Goal: Information Seeking & Learning: Learn about a topic

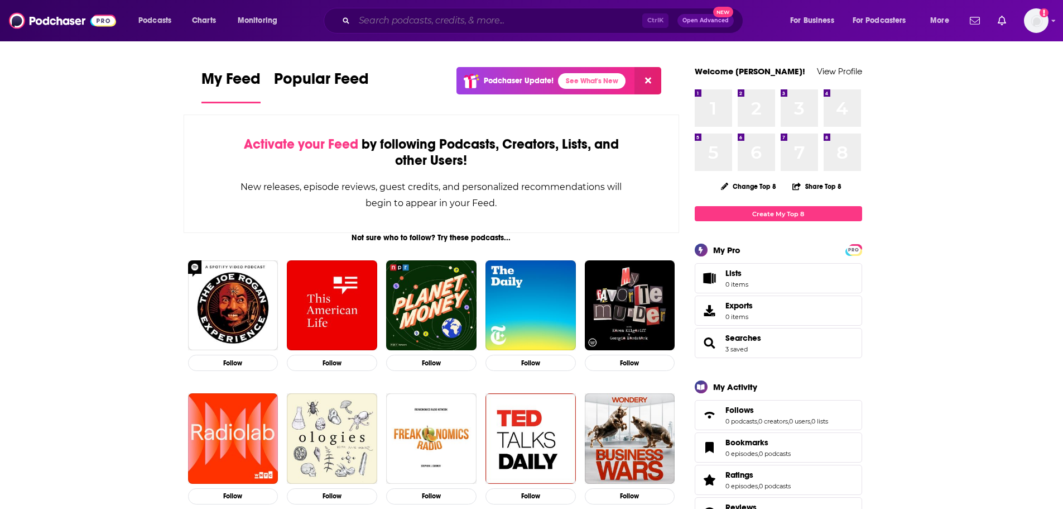
click at [483, 28] on input "Search podcasts, credits, & more..." at bounding box center [498, 21] width 288 height 18
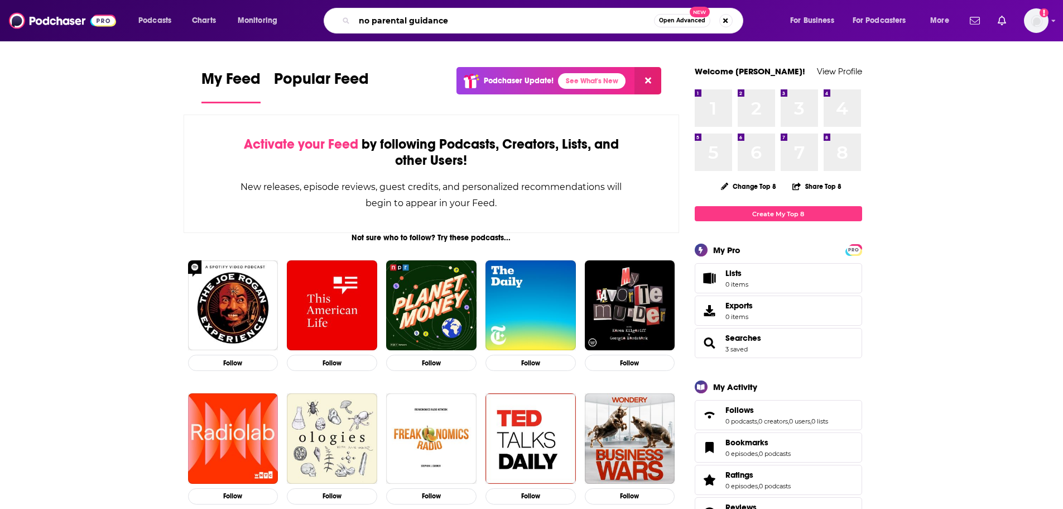
type input "no parental guidance"
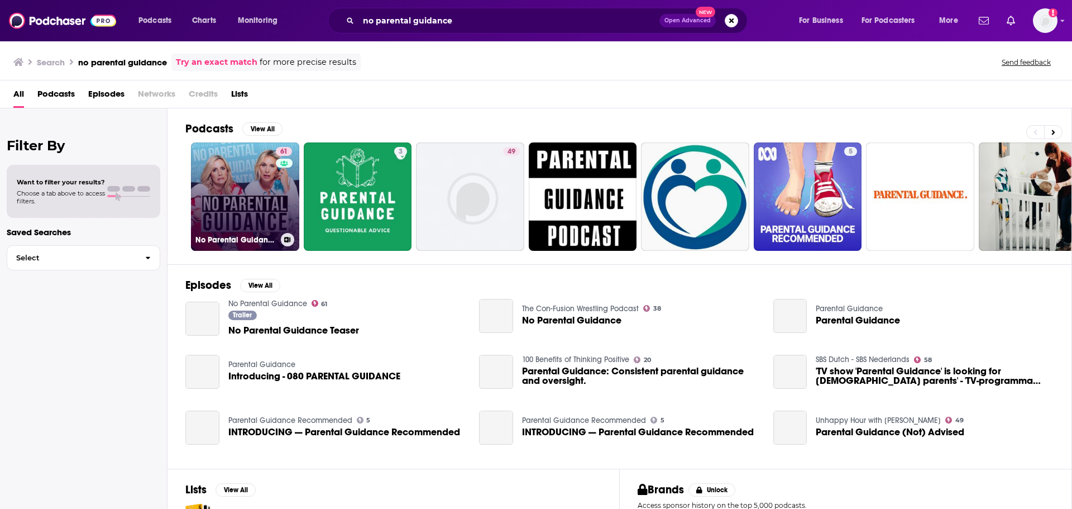
click at [272, 217] on link "61 No Parental Guidance" at bounding box center [245, 196] width 108 height 108
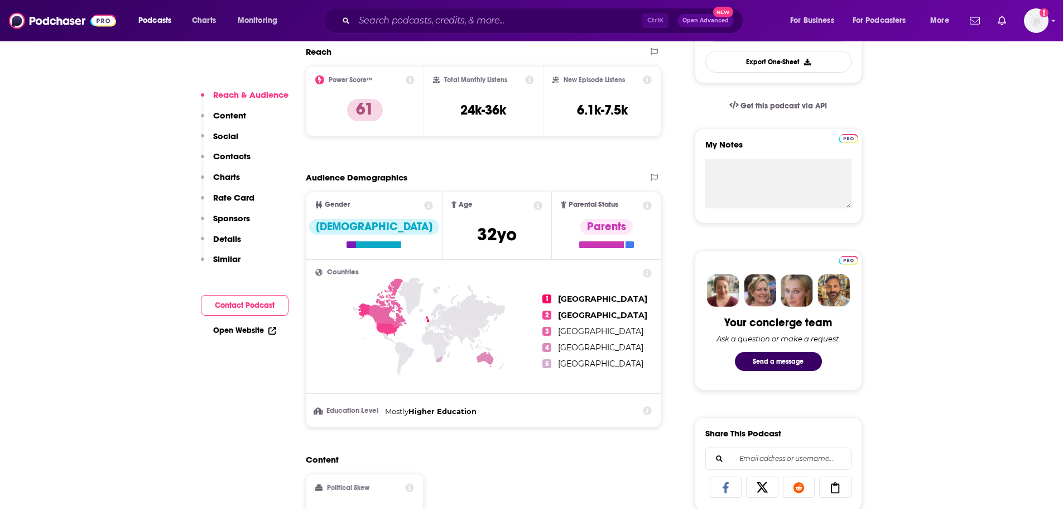
scroll to position [328, 0]
